Goal: Task Accomplishment & Management: Manage account settings

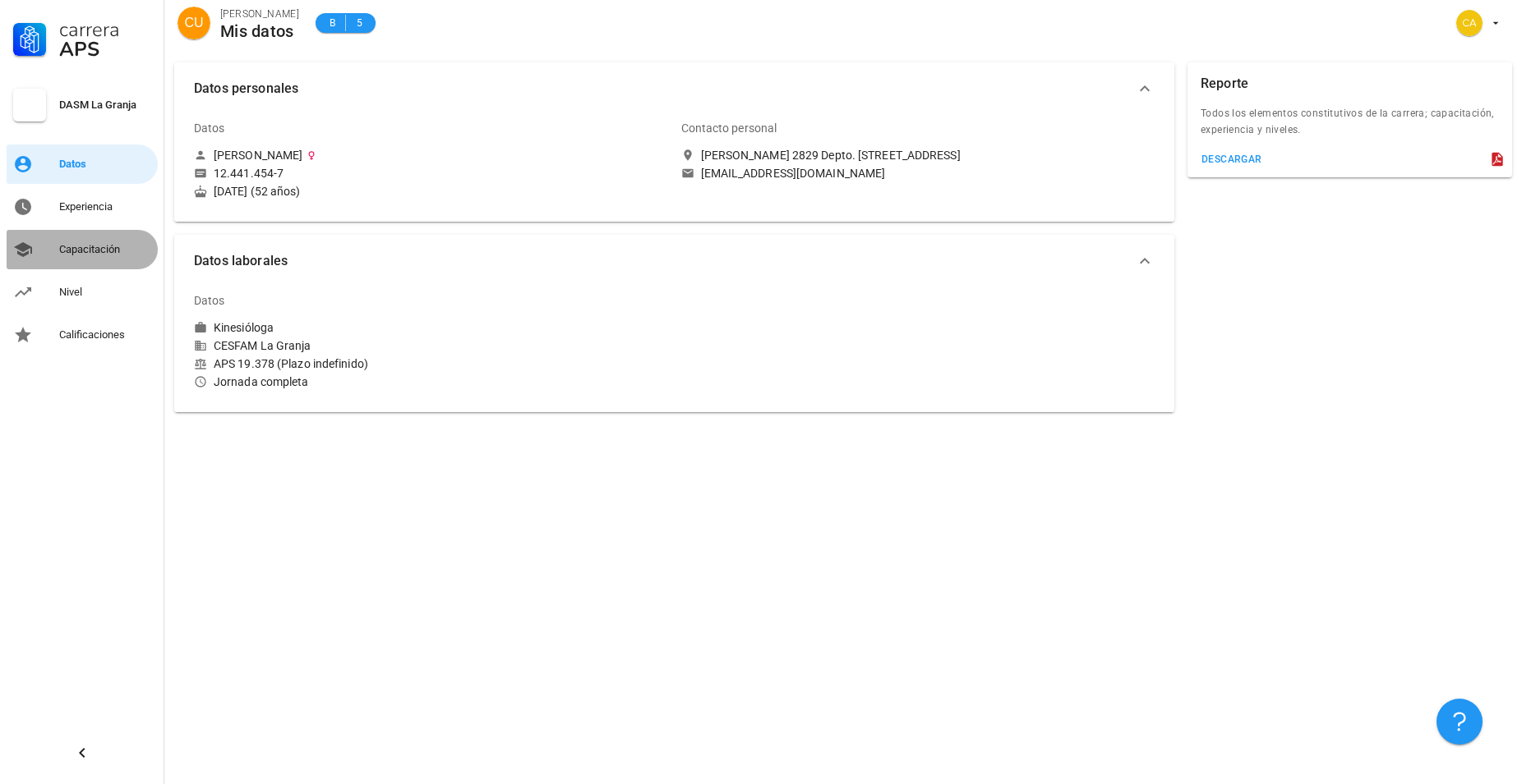
click at [87, 259] on div "Capacitación" at bounding box center [105, 249] width 92 height 26
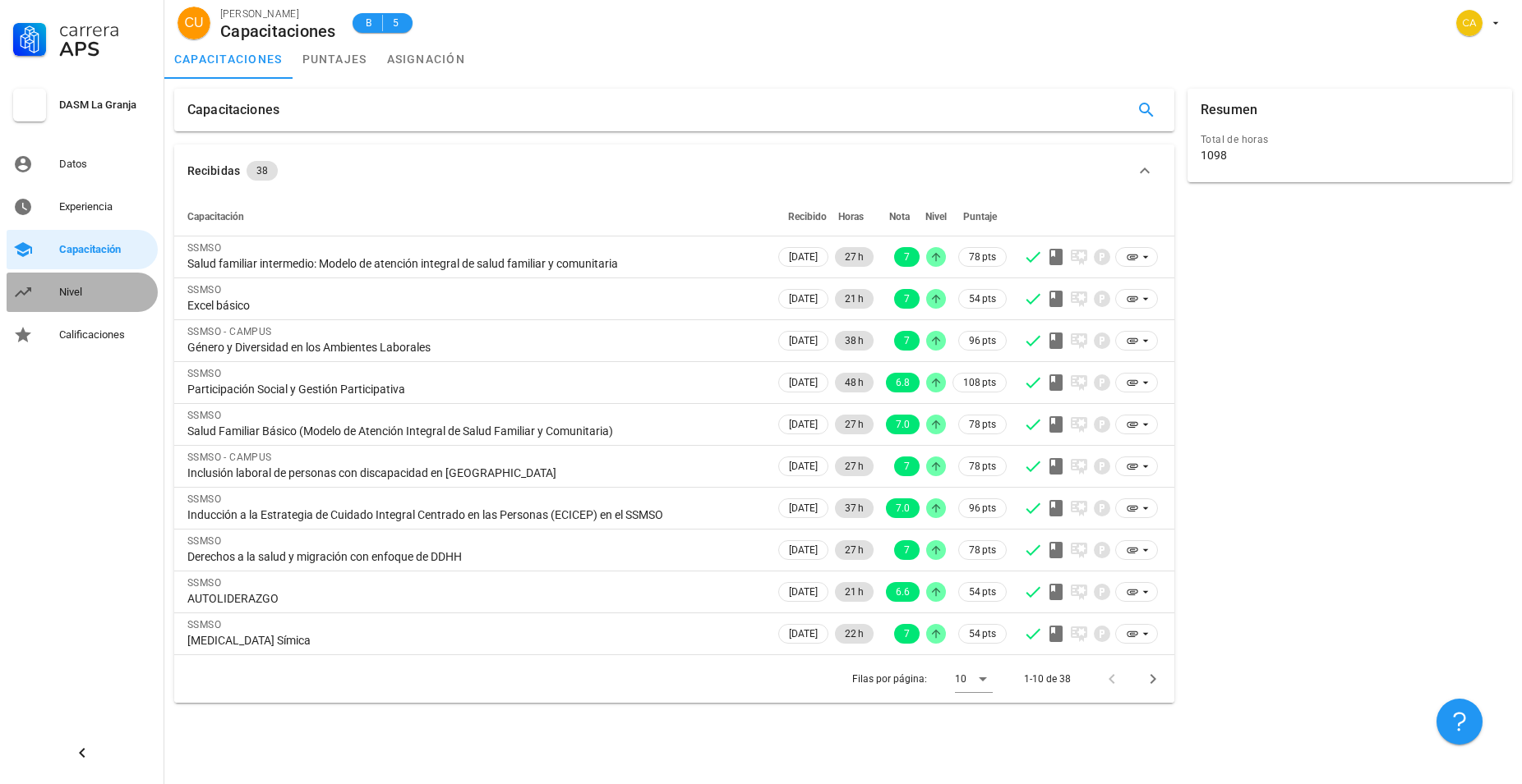
click at [69, 287] on div "Nivel" at bounding box center [105, 292] width 92 height 13
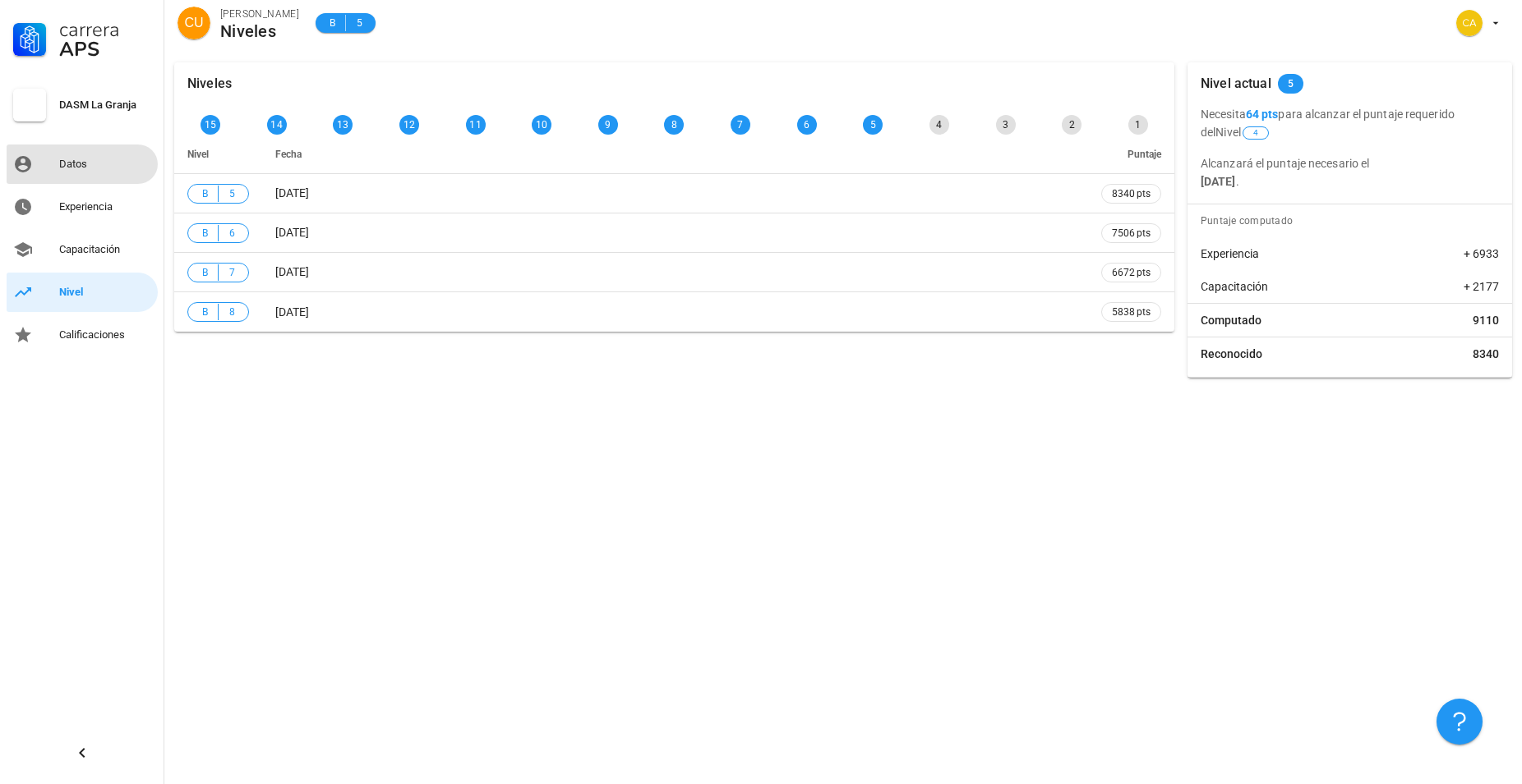
click at [74, 160] on div "Datos" at bounding box center [105, 164] width 92 height 13
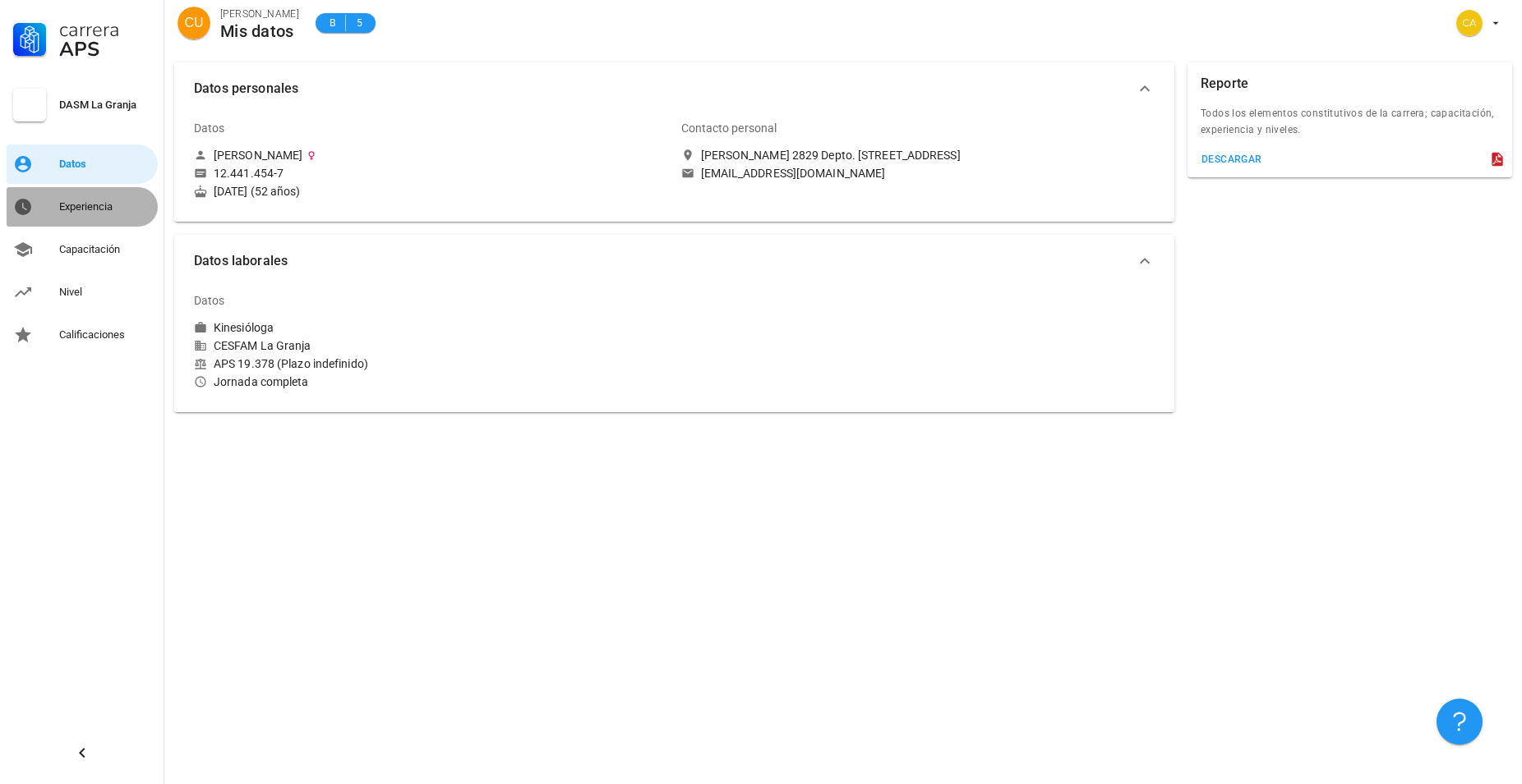
click at [87, 211] on div "Experiencia" at bounding box center [105, 206] width 92 height 13
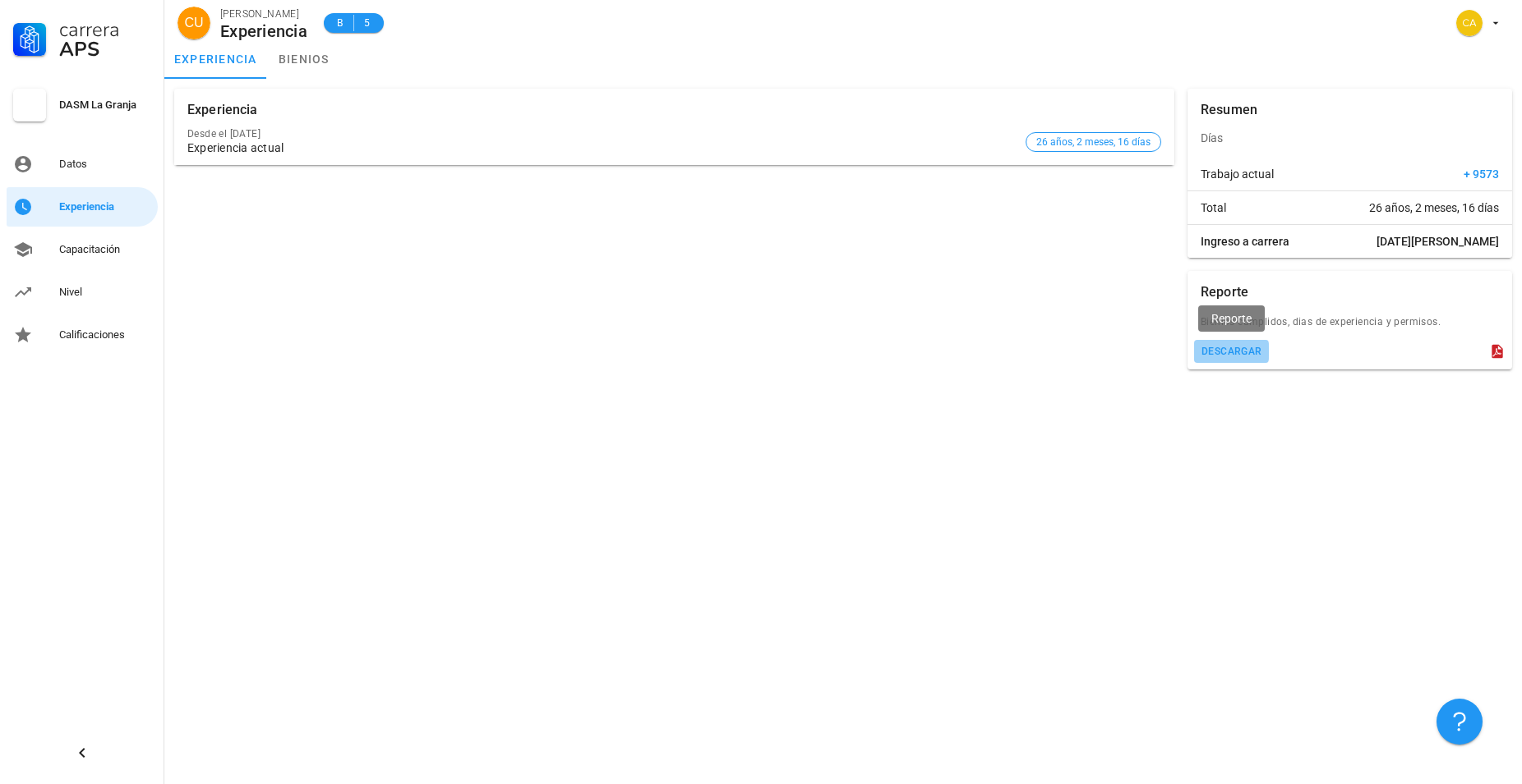
click at [1234, 353] on div "descargar" at bounding box center [1230, 351] width 61 height 11
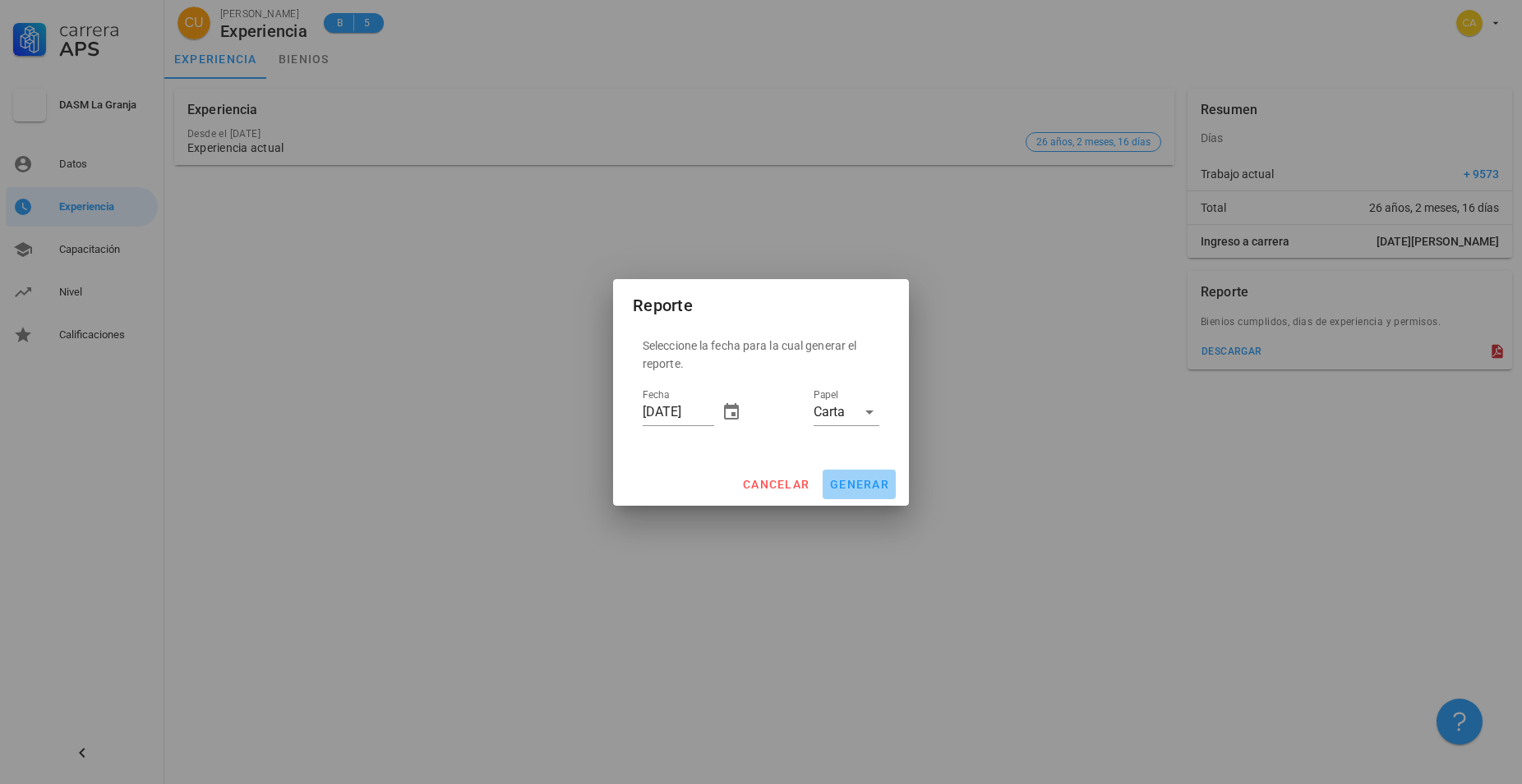
click at [856, 489] on span "generar" at bounding box center [859, 484] width 60 height 13
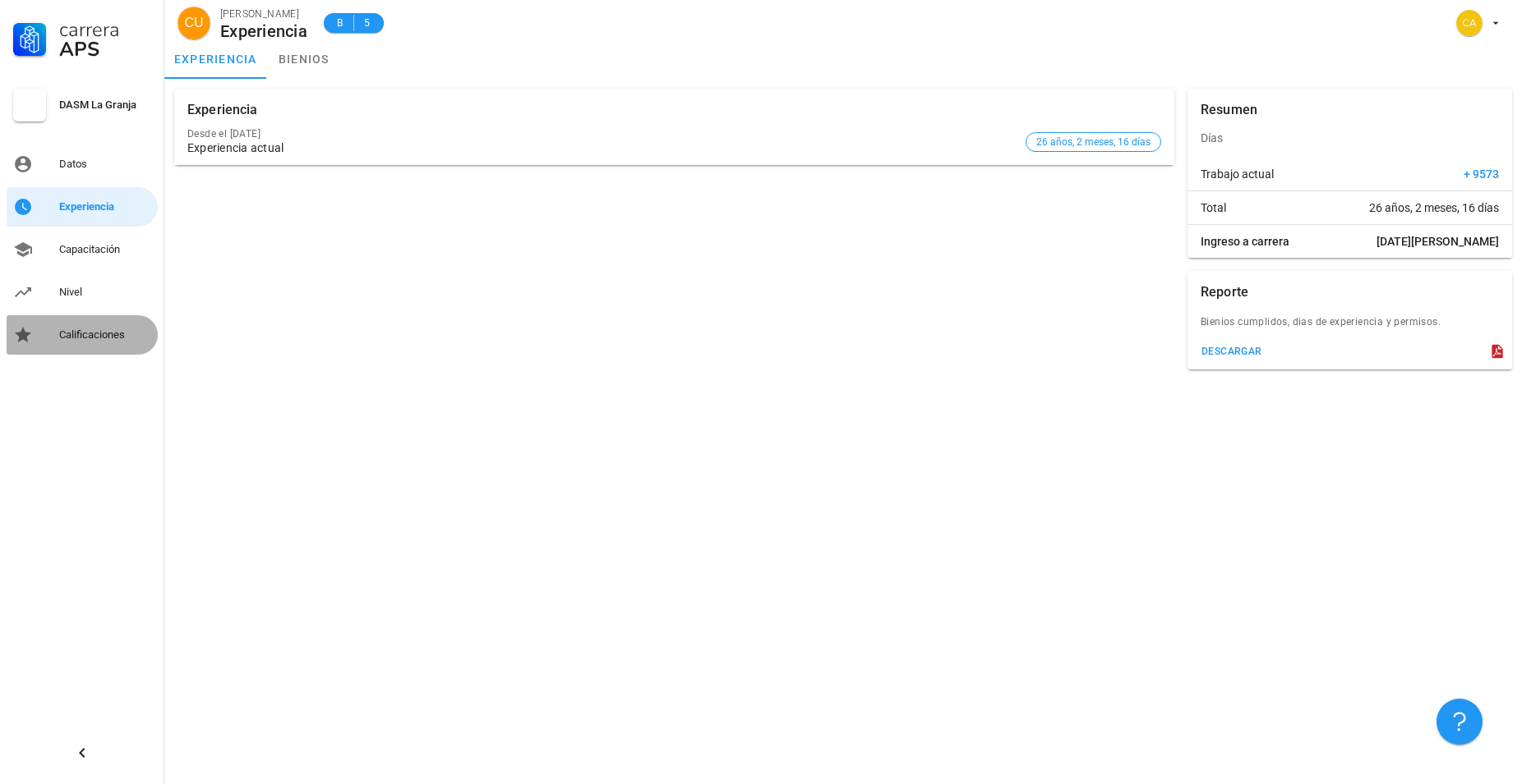
click at [104, 336] on div "Calificaciones" at bounding box center [105, 335] width 92 height 13
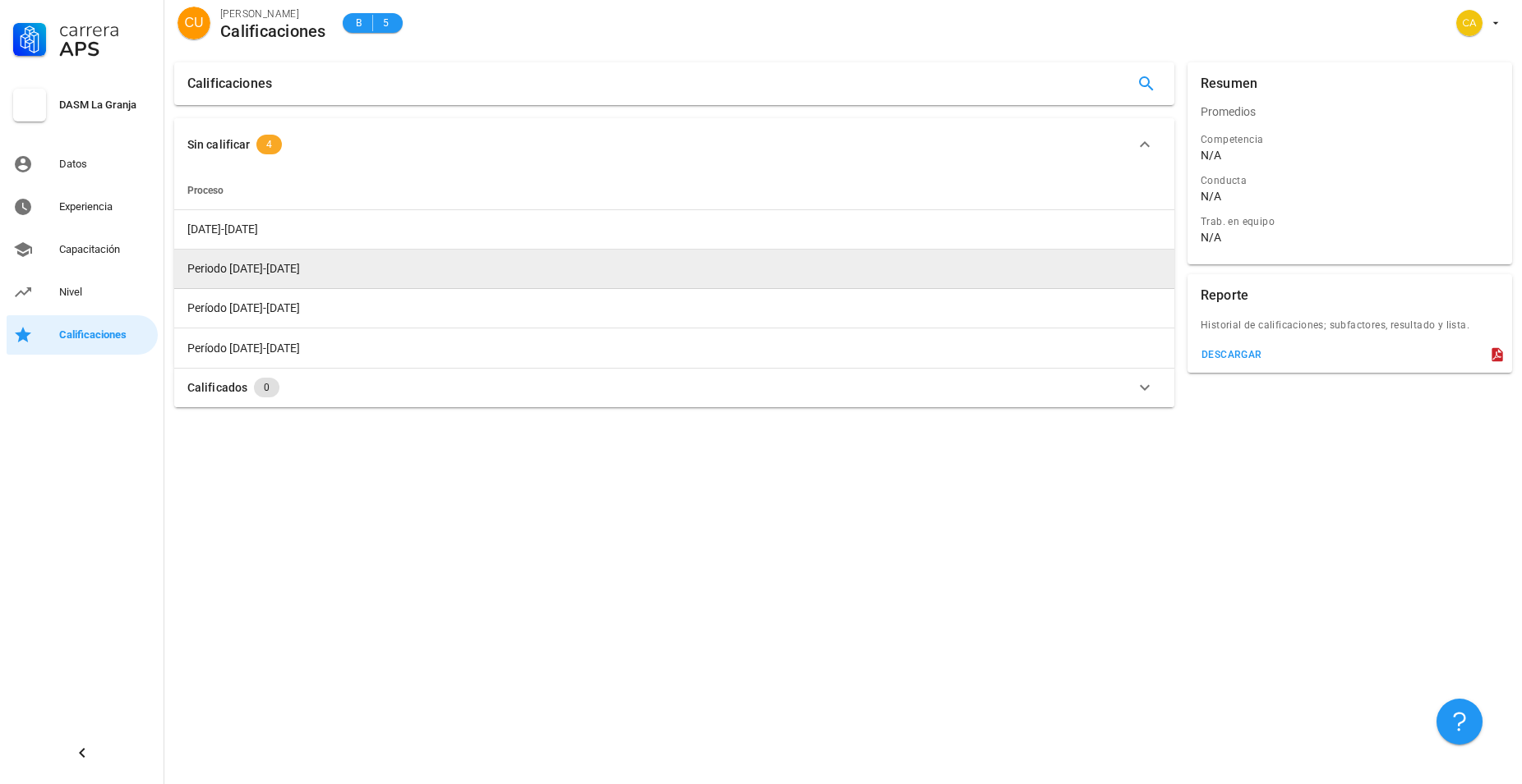
click at [244, 275] on span "Periodo [DATE]-[DATE]" at bounding box center [243, 268] width 112 height 13
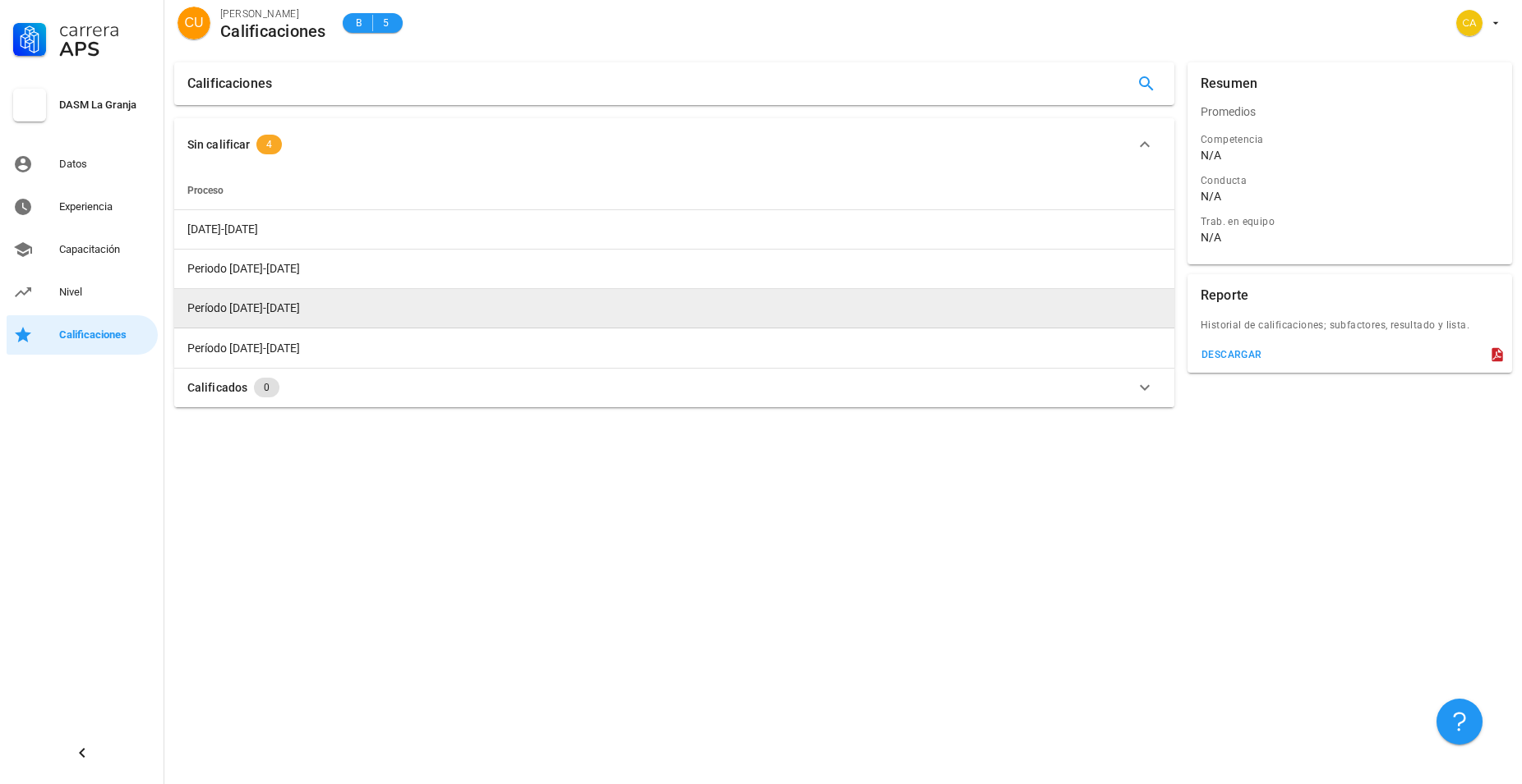
click at [244, 305] on span "Período [DATE]-[DATE]" at bounding box center [243, 307] width 112 height 13
